Goal: Information Seeking & Learning: Learn about a topic

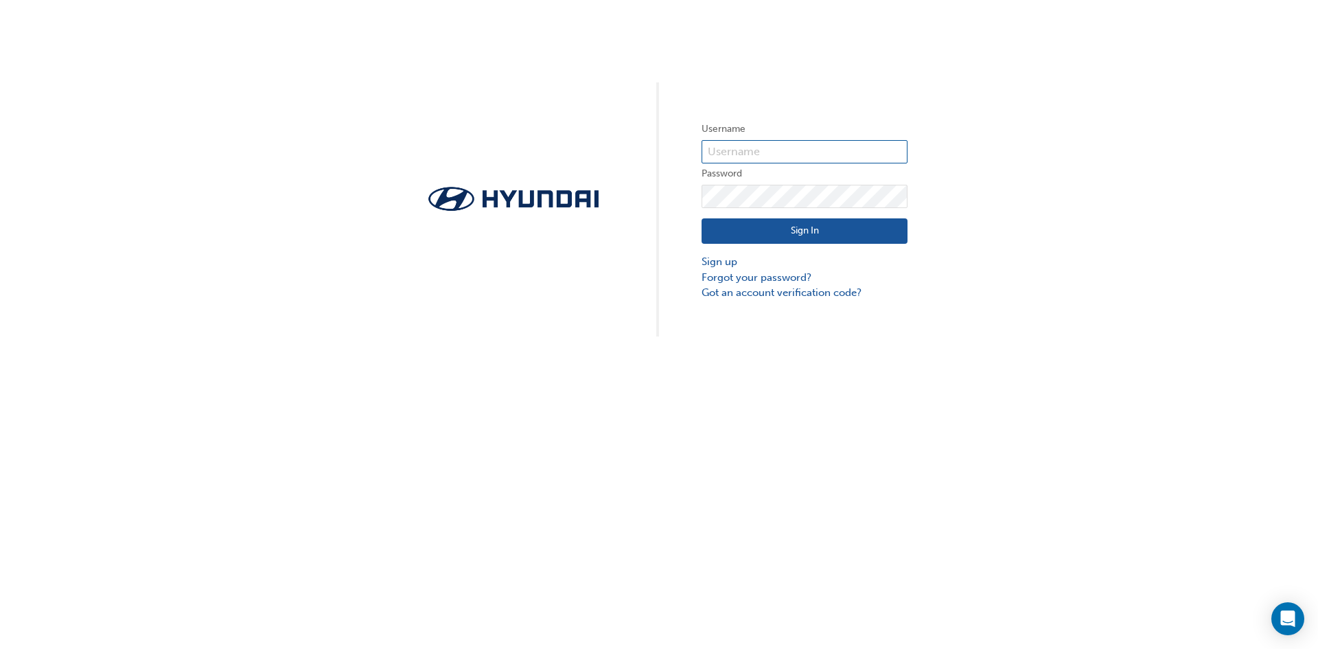
type input "33642"
click at [848, 232] on button "Sign In" at bounding box center [805, 231] width 206 height 26
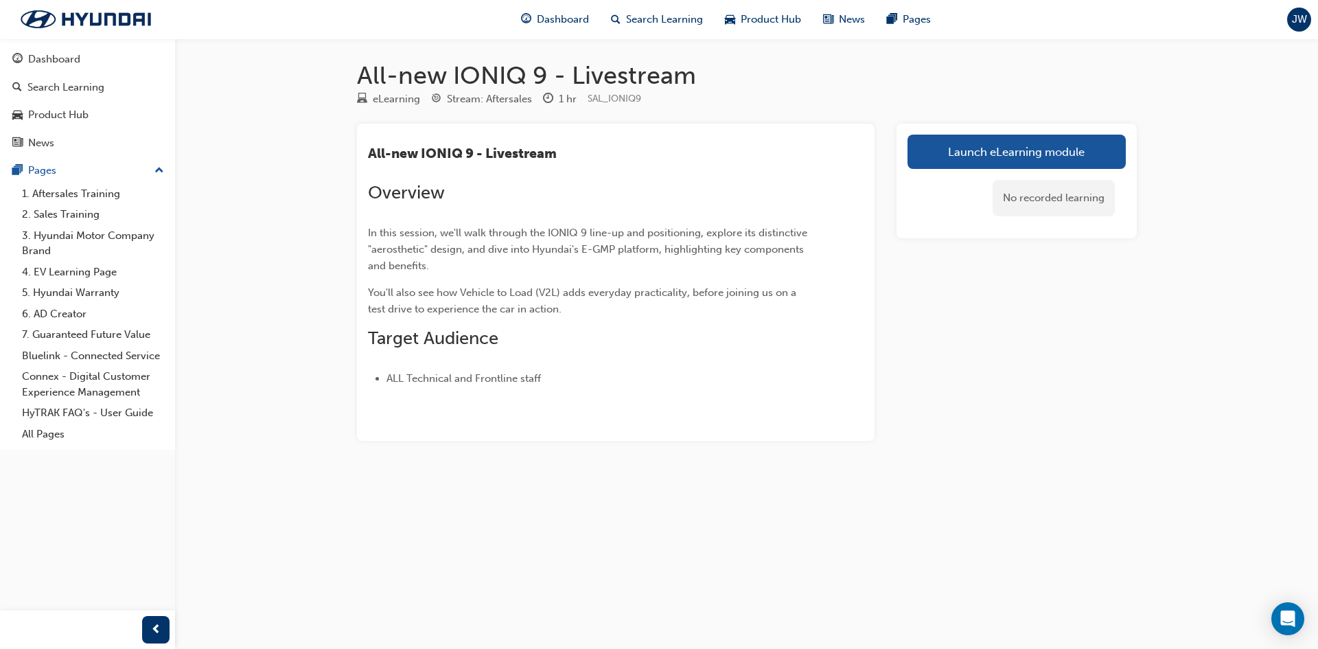
drag, startPoint x: 1025, startPoint y: 153, endPoint x: 1085, endPoint y: 165, distance: 61.5
click at [1025, 153] on link "Launch eLearning module" at bounding box center [1016, 152] width 218 height 34
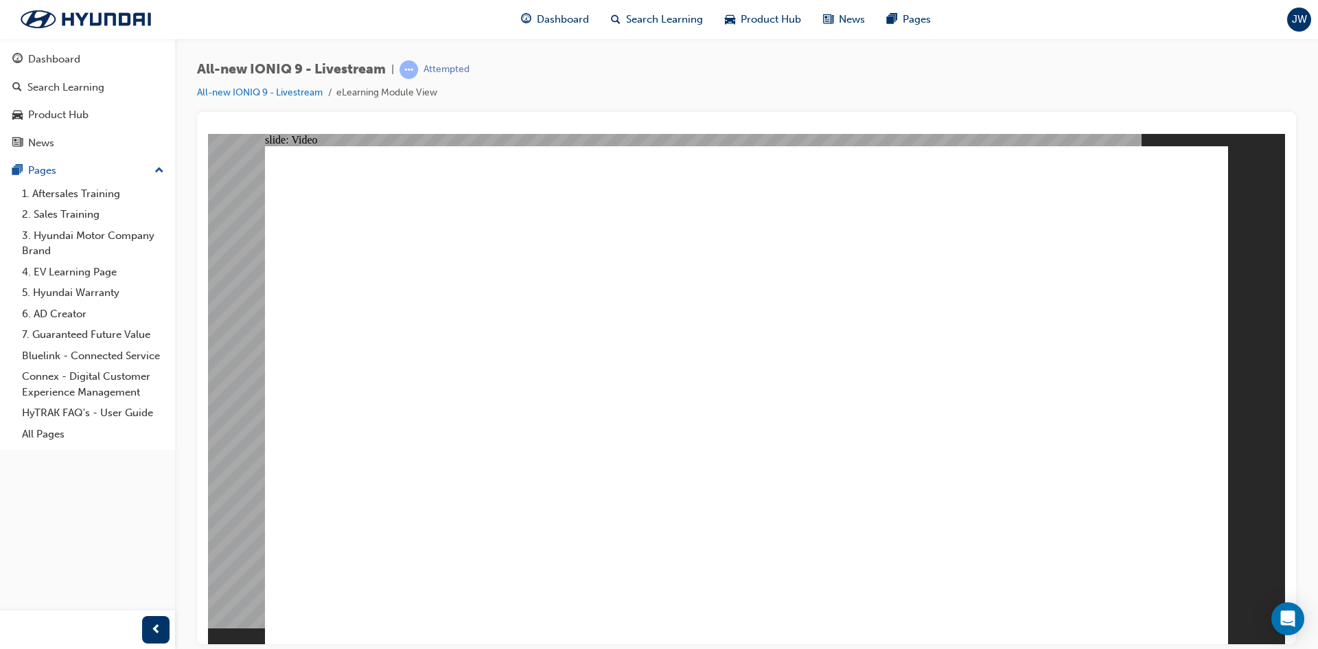
drag, startPoint x: 1032, startPoint y: 573, endPoint x: 1240, endPoint y: 767, distance: 284.1
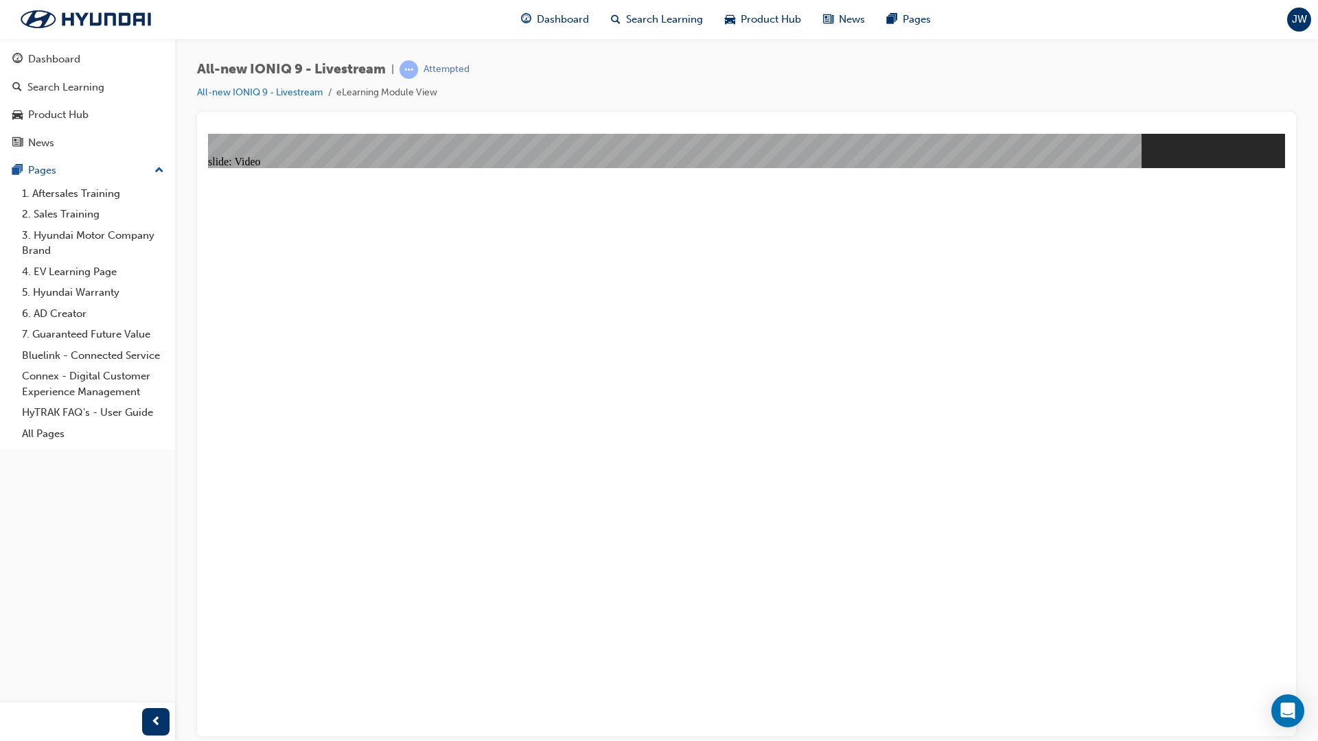
drag, startPoint x: 1314, startPoint y: 845, endPoint x: 1302, endPoint y: 837, distance: 14.3
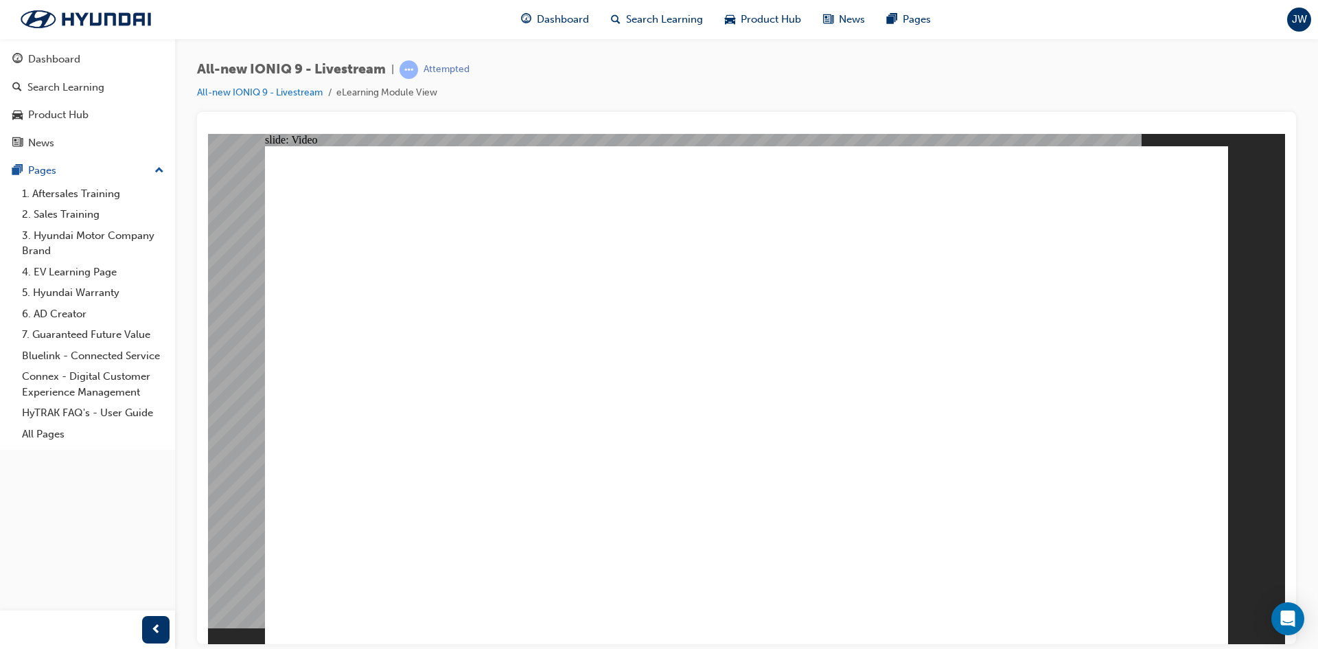
type input "3183"
click at [28, 58] on div "Dashboard" at bounding box center [54, 59] width 52 height 16
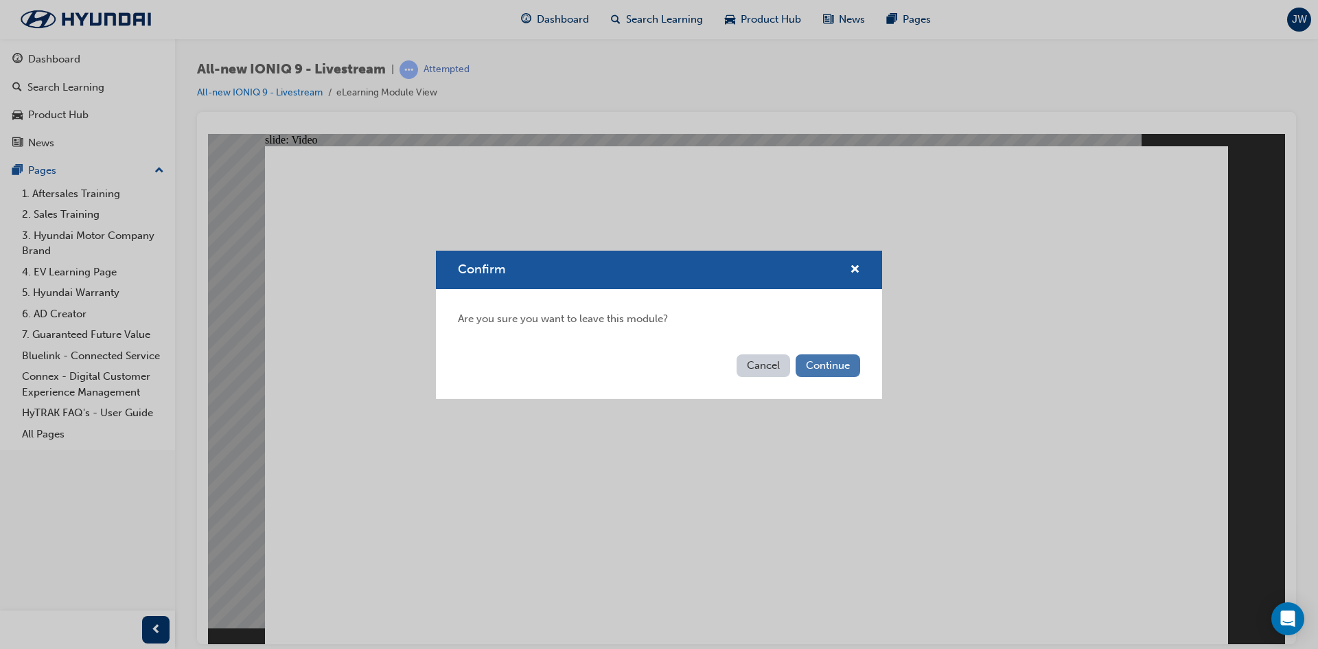
click at [827, 369] on button "Continue" at bounding box center [828, 365] width 65 height 23
